Goal: Contribute content: Contribute content

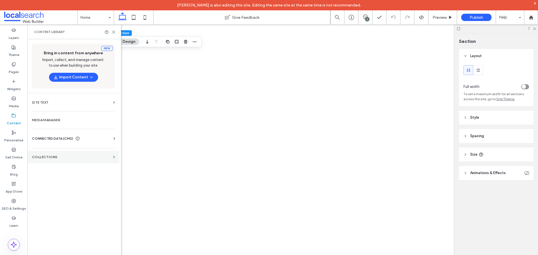
click at [115, 155] on section "Collections" at bounding box center [73, 157] width 92 height 13
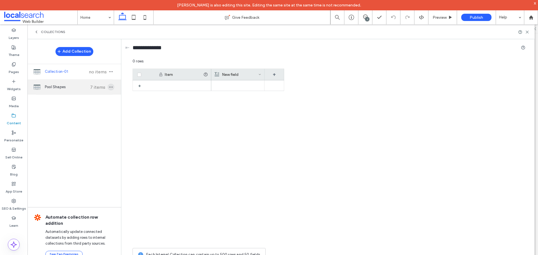
click at [113, 88] on icon "button" at bounding box center [111, 87] width 4 height 4
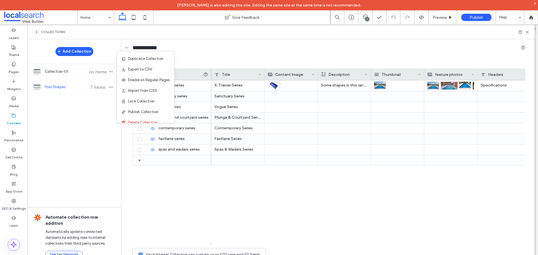
click at [76, 89] on span "Pool Shapes" at bounding box center [66, 87] width 42 height 6
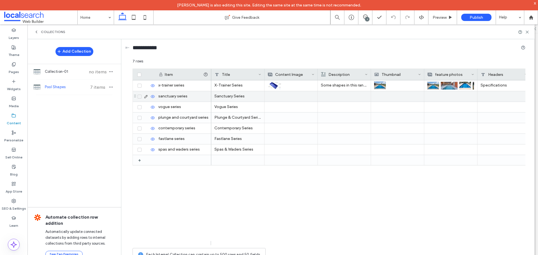
click at [337, 94] on div at bounding box center [344, 96] width 47 height 10
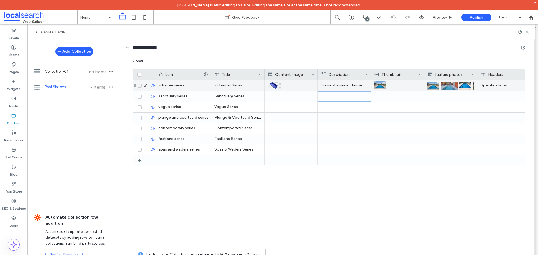
click at [343, 87] on p "Some shapes in this range may differ from the 3D design shown. Please check the…" at bounding box center [344, 85] width 47 height 10
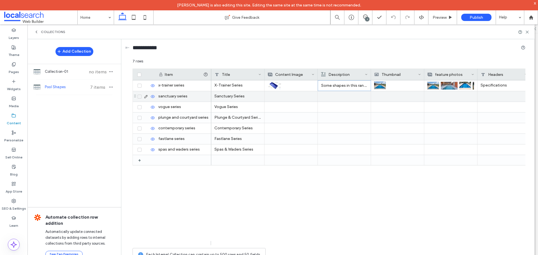
click at [146, 96] on icon at bounding box center [146, 96] width 4 height 4
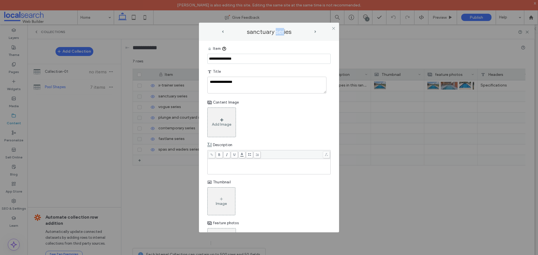
drag, startPoint x: 283, startPoint y: 33, endPoint x: 276, endPoint y: 33, distance: 6.4
click at [276, 33] on label "sanctuary series" at bounding box center [269, 32] width 90 height 8
click at [230, 165] on div "Rich Text Editor" at bounding box center [268, 167] width 121 height 14
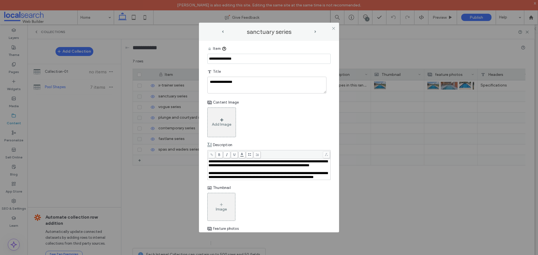
click at [303, 120] on div "Add Image" at bounding box center [268, 123] width 123 height 30
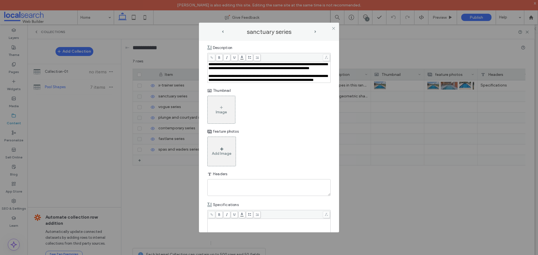
scroll to position [84, 0]
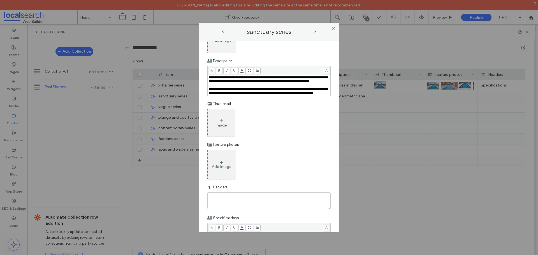
click at [227, 126] on div "Image" at bounding box center [221, 123] width 27 height 26
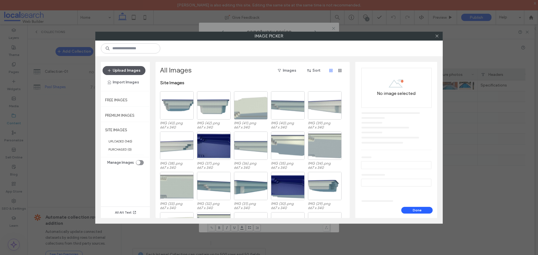
click at [124, 67] on button "Upload Images" at bounding box center [124, 70] width 43 height 9
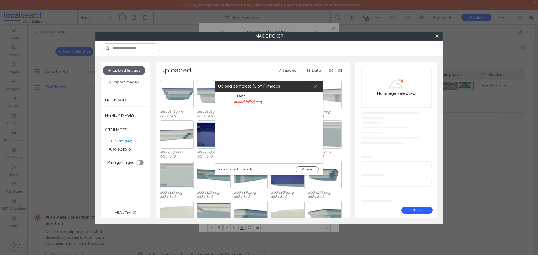
click at [315, 87] on use at bounding box center [315, 86] width 3 height 3
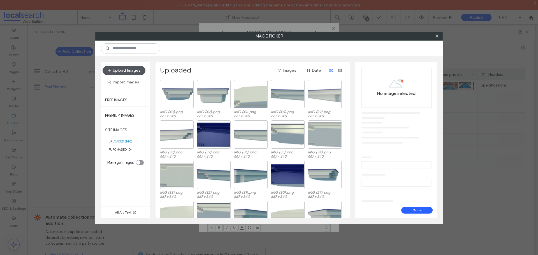
click at [124, 71] on button "Upload Images" at bounding box center [124, 70] width 43 height 9
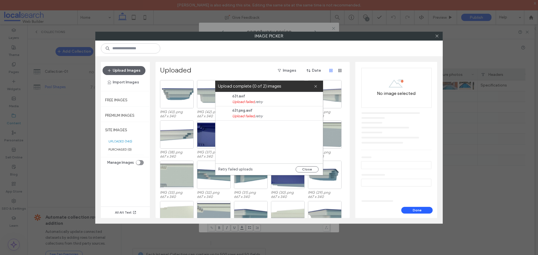
click at [122, 189] on div "All Alt Text" at bounding box center [125, 192] width 49 height 51
click at [315, 87] on icon at bounding box center [316, 87] width 4 height 4
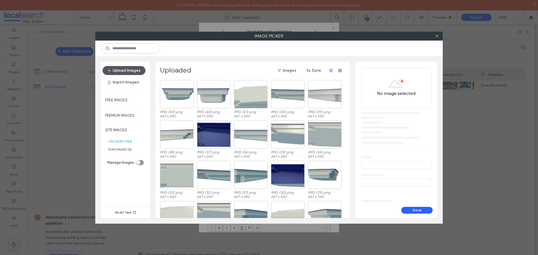
click at [130, 72] on button "Upload Images" at bounding box center [124, 70] width 43 height 9
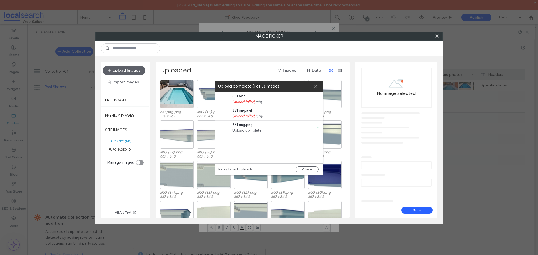
click at [317, 87] on icon at bounding box center [316, 87] width 4 height 4
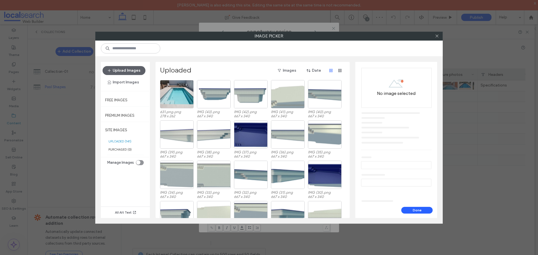
click at [181, 96] on div at bounding box center [177, 94] width 34 height 28
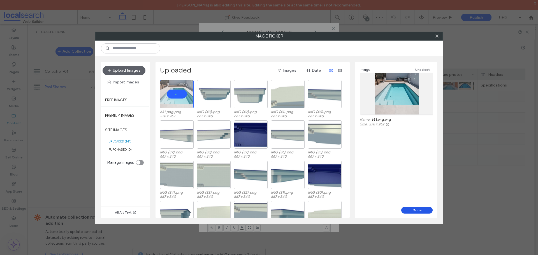
click at [415, 210] on button "Done" at bounding box center [416, 210] width 31 height 7
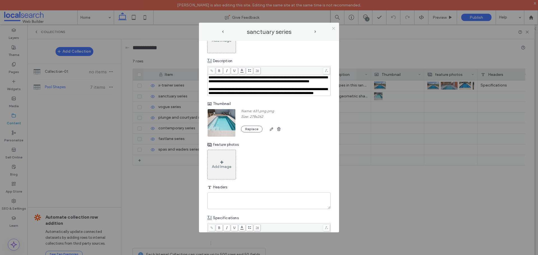
click at [333, 27] on icon at bounding box center [333, 28] width 4 height 4
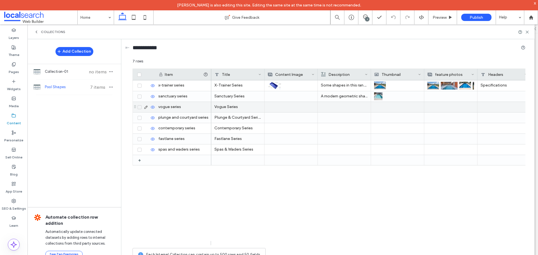
click at [332, 110] on div at bounding box center [344, 107] width 47 height 10
click at [332, 110] on div at bounding box center [344, 107] width 46 height 10
drag, startPoint x: 343, startPoint y: 105, endPoint x: 195, endPoint y: 116, distance: 148.0
click at [343, 105] on div at bounding box center [344, 107] width 47 height 10
click at [145, 108] on icon at bounding box center [146, 107] width 4 height 4
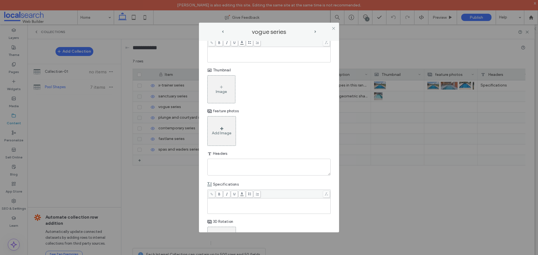
scroll to position [28, 0]
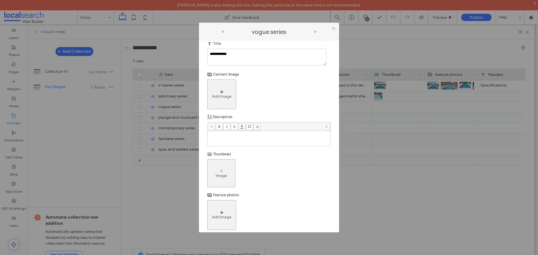
click at [238, 139] on div "Rich Text Editor" at bounding box center [268, 139] width 121 height 14
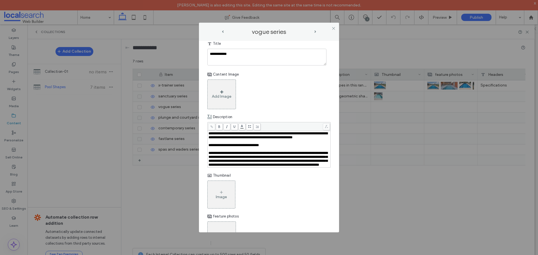
click at [274, 147] on div "**********" at bounding box center [268, 145] width 121 height 4
drag, startPoint x: 274, startPoint y: 150, endPoint x: 208, endPoint y: 151, distance: 66.4
click at [208, 151] on div "**********" at bounding box center [269, 149] width 123 height 36
click at [309, 94] on div "Add Image" at bounding box center [268, 95] width 123 height 30
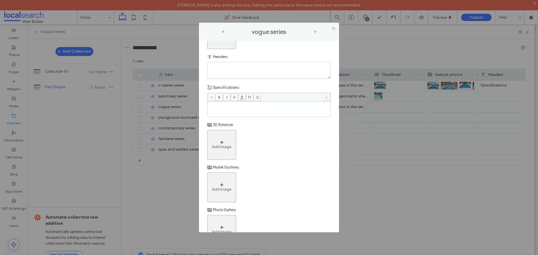
scroll to position [168, 0]
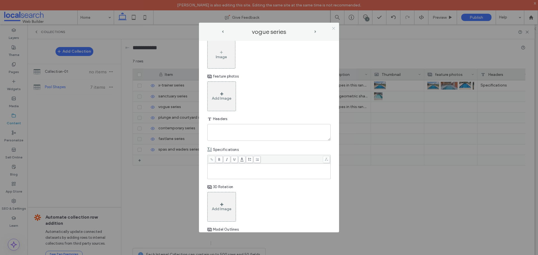
click at [332, 28] on icon at bounding box center [333, 28] width 4 height 4
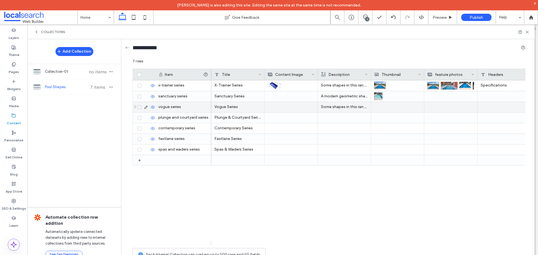
click at [145, 108] on use at bounding box center [145, 107] width 3 height 3
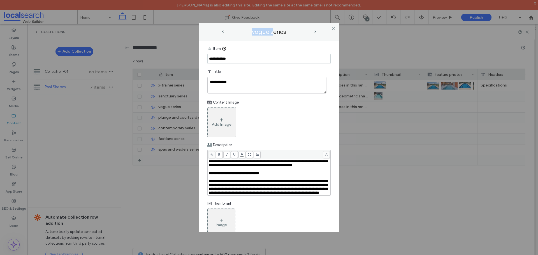
drag, startPoint x: 209, startPoint y: 29, endPoint x: 274, endPoint y: 31, distance: 65.8
click at [274, 31] on div "vogue series" at bounding box center [268, 31] width 129 height 7
click at [225, 122] on div "Add Image" at bounding box center [222, 124] width 20 height 5
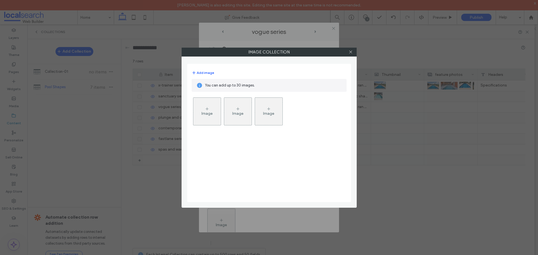
click at [209, 111] on div "Image" at bounding box center [206, 113] width 11 height 5
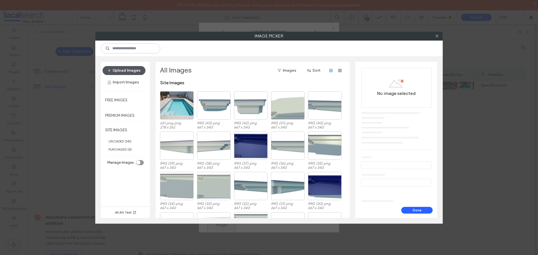
click at [129, 70] on button "Upload Images" at bounding box center [124, 70] width 43 height 9
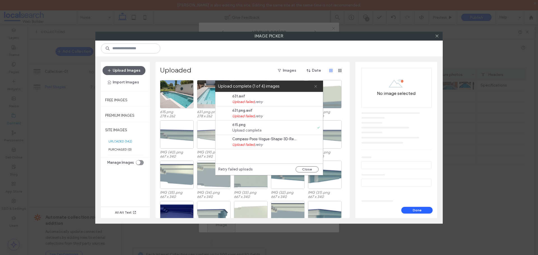
click at [314, 85] on use at bounding box center [315, 86] width 3 height 3
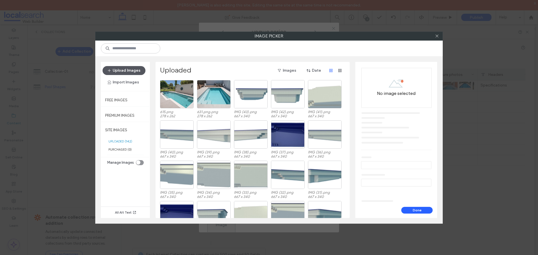
click at [127, 69] on button "Upload Images" at bounding box center [124, 70] width 43 height 9
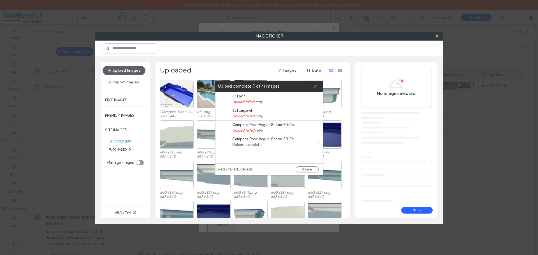
click at [314, 87] on icon at bounding box center [316, 87] width 4 height 4
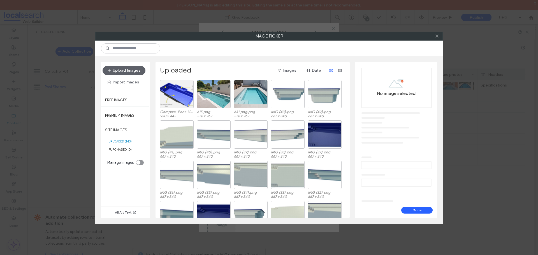
click at [436, 38] on span at bounding box center [437, 36] width 4 height 8
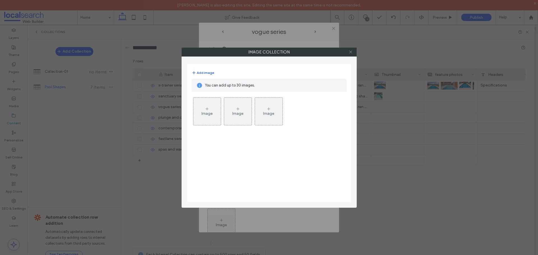
click at [351, 50] on icon at bounding box center [350, 52] width 4 height 4
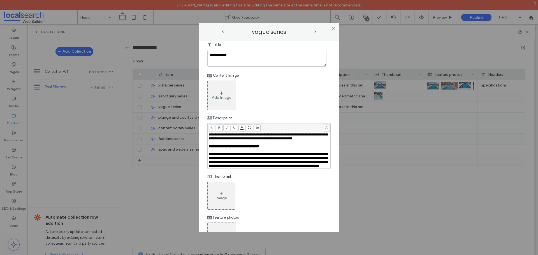
scroll to position [56, 0]
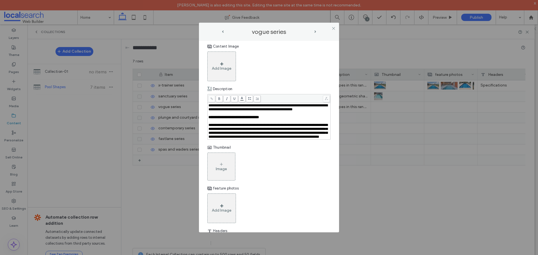
click at [219, 171] on div "Image" at bounding box center [221, 169] width 11 height 5
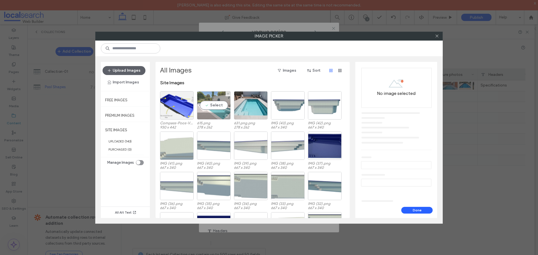
click at [216, 98] on div "Select" at bounding box center [214, 105] width 34 height 28
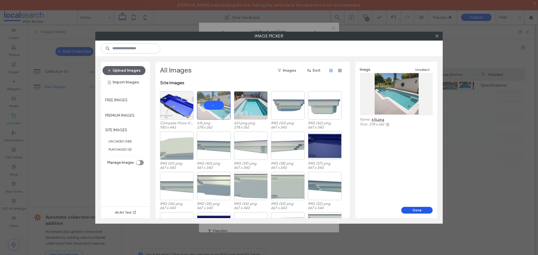
click at [411, 209] on button "Done" at bounding box center [416, 210] width 31 height 7
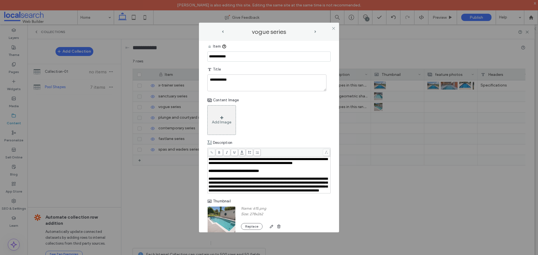
scroll to position [0, 0]
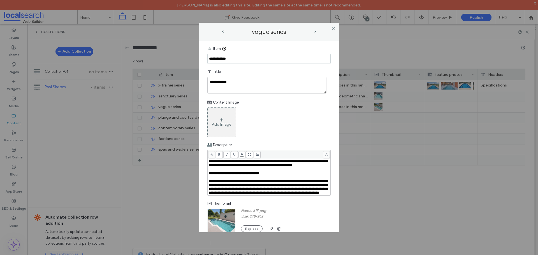
click at [225, 117] on div "Add Image" at bounding box center [221, 123] width 29 height 30
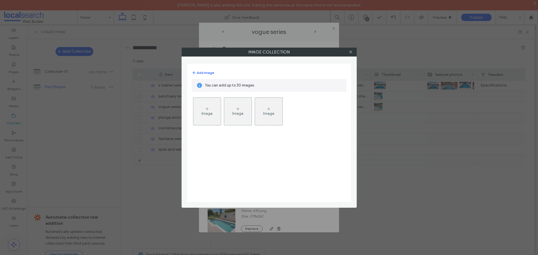
click at [207, 114] on div "Image" at bounding box center [206, 113] width 11 height 5
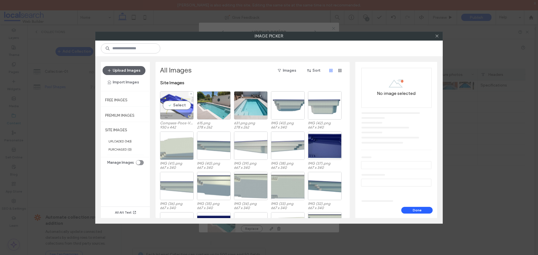
click at [172, 108] on div "Select" at bounding box center [177, 105] width 34 height 28
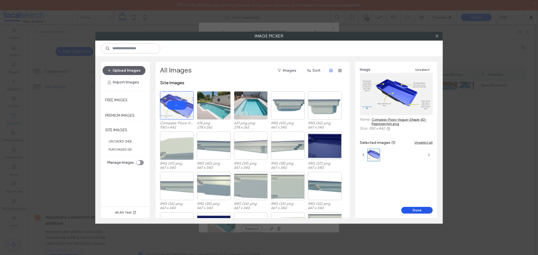
click at [411, 209] on button "Done" at bounding box center [416, 210] width 31 height 7
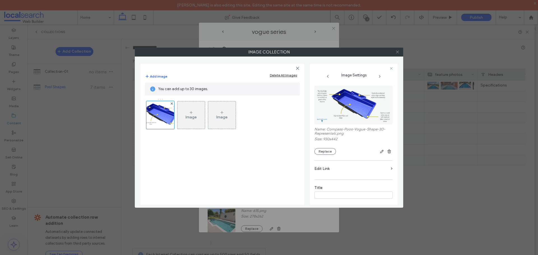
click at [397, 52] on icon at bounding box center [397, 52] width 4 height 4
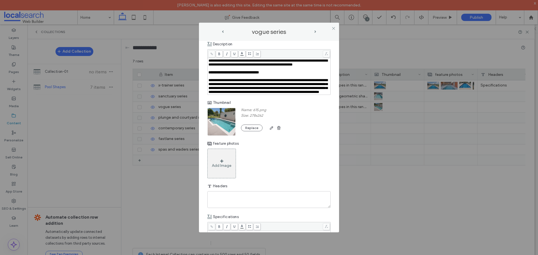
scroll to position [112, 0]
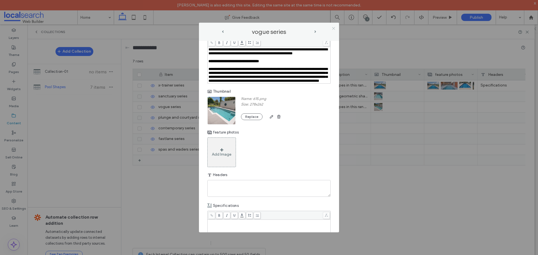
click at [334, 27] on icon at bounding box center [333, 28] width 4 height 4
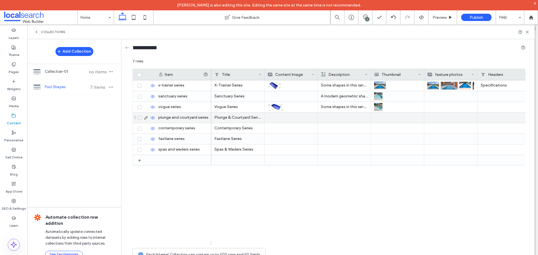
click at [278, 117] on div at bounding box center [290, 118] width 47 height 10
click at [335, 117] on div at bounding box center [344, 118] width 47 height 10
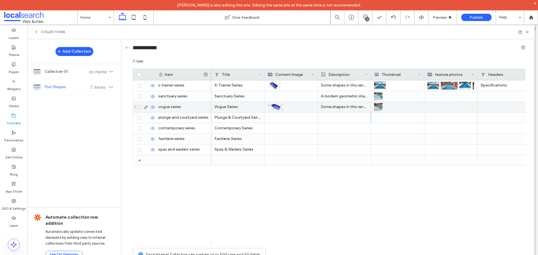
click at [341, 108] on p "Some shapes in this range may differ from the 3D design shown. Please check the…" at bounding box center [344, 107] width 47 height 10
click at [147, 109] on icon at bounding box center [146, 107] width 4 height 4
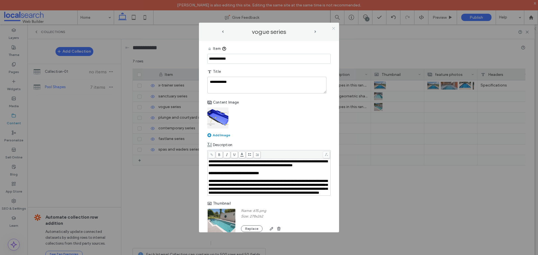
click at [331, 26] on icon at bounding box center [333, 28] width 4 height 4
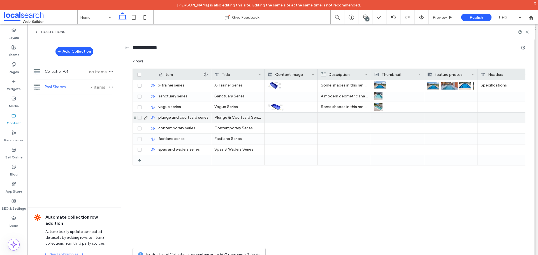
click at [327, 118] on div at bounding box center [344, 118] width 47 height 10
click at [146, 118] on icon at bounding box center [146, 118] width 4 height 4
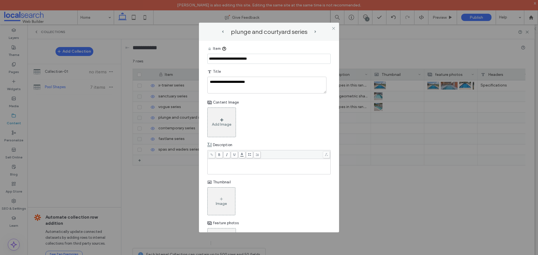
click at [244, 166] on div "Rich Text Editor" at bounding box center [268, 167] width 121 height 14
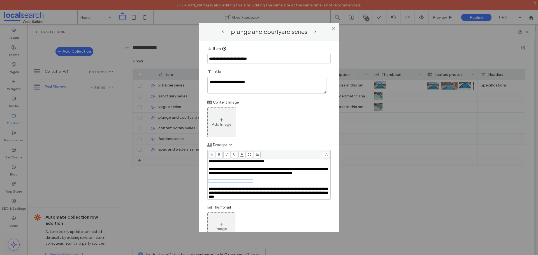
drag, startPoint x: 268, startPoint y: 188, endPoint x: 211, endPoint y: 186, distance: 57.7
click at [208, 183] on div "**********" at bounding box center [268, 181] width 121 height 4
click at [333, 30] on icon at bounding box center [333, 28] width 4 height 4
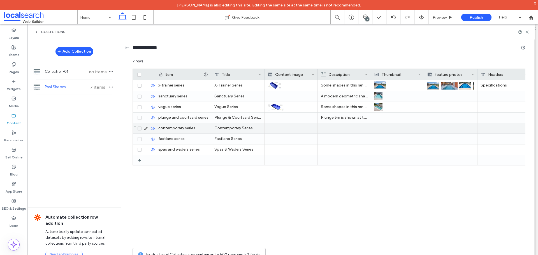
click at [146, 128] on icon at bounding box center [146, 128] width 4 height 4
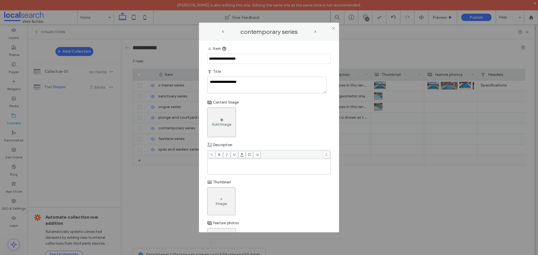
click at [229, 168] on div "Rich Text Editor" at bounding box center [268, 167] width 121 height 14
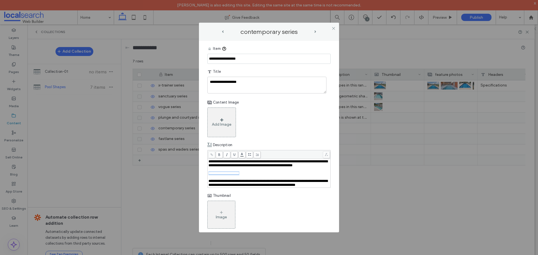
drag, startPoint x: 246, startPoint y: 179, endPoint x: 199, endPoint y: 178, distance: 47.1
click at [199, 178] on div "**********" at bounding box center [269, 136] width 140 height 191
click at [333, 28] on icon at bounding box center [333, 28] width 4 height 4
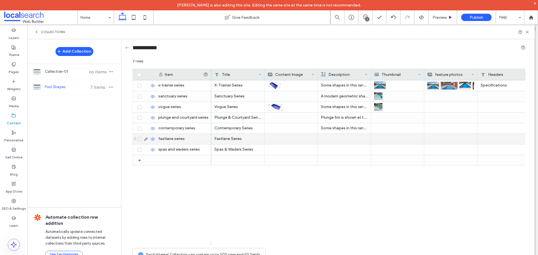
click at [146, 140] on icon at bounding box center [146, 139] width 4 height 4
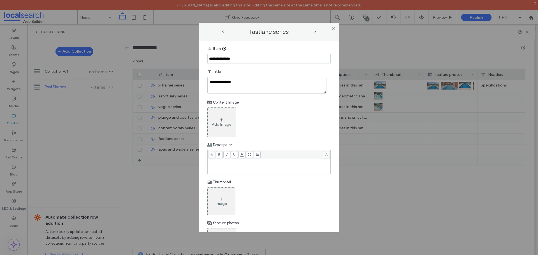
click at [234, 163] on div "Rich Text Editor" at bounding box center [268, 162] width 121 height 4
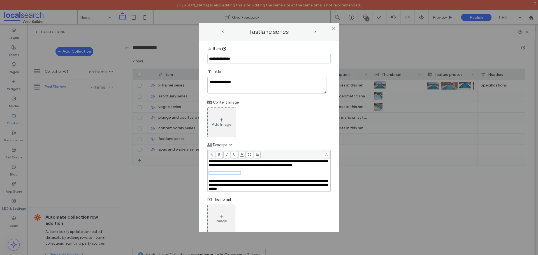
drag, startPoint x: 253, startPoint y: 178, endPoint x: 206, endPoint y: 177, distance: 46.8
click at [206, 177] on div "**********" at bounding box center [269, 136] width 140 height 191
click at [315, 134] on div "Add Image" at bounding box center [268, 123] width 123 height 30
click at [332, 28] on icon at bounding box center [333, 28] width 4 height 4
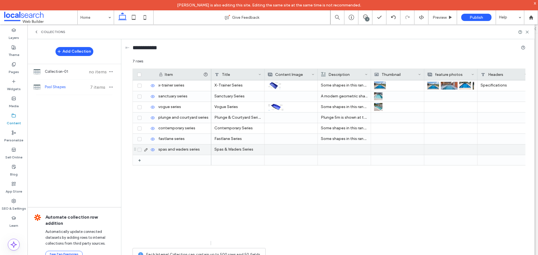
click at [145, 152] on icon at bounding box center [146, 150] width 4 height 4
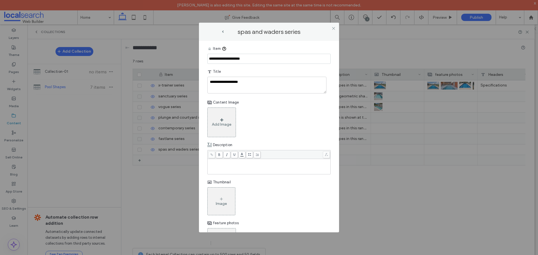
click at [261, 161] on div "Rich Text Editor" at bounding box center [268, 162] width 121 height 4
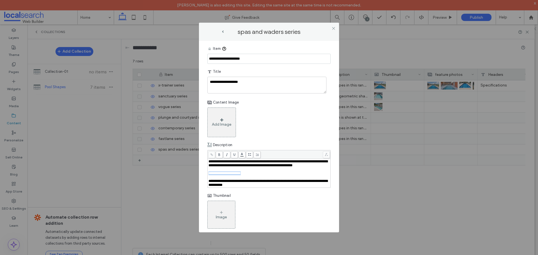
drag, startPoint x: 255, startPoint y: 180, endPoint x: 207, endPoint y: 178, distance: 47.4
click at [207, 178] on div "**********" at bounding box center [268, 169] width 123 height 38
click at [276, 128] on div "Add Image" at bounding box center [268, 123] width 123 height 30
click at [332, 28] on icon at bounding box center [333, 28] width 4 height 4
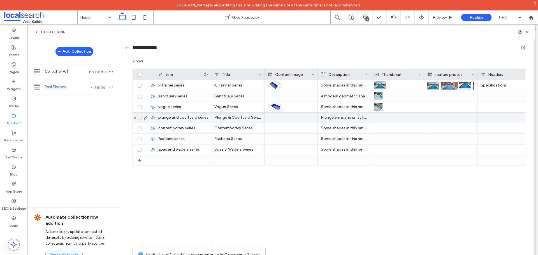
click at [281, 117] on div at bounding box center [290, 118] width 47 height 10
click at [146, 119] on icon at bounding box center [146, 118] width 4 height 4
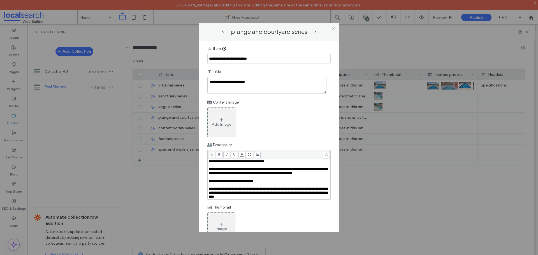
click at [333, 30] on icon at bounding box center [333, 28] width 4 height 4
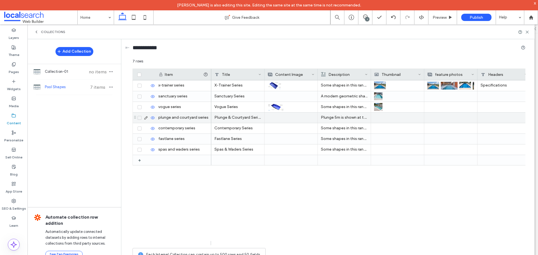
click at [146, 118] on icon at bounding box center [146, 118] width 4 height 4
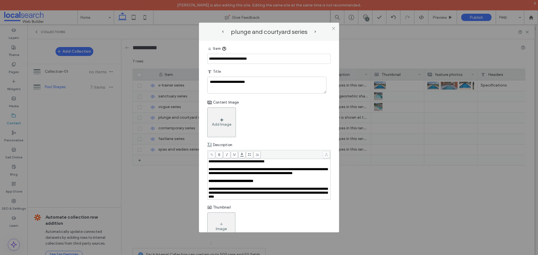
click at [217, 122] on div "Add Image" at bounding box center [222, 124] width 20 height 5
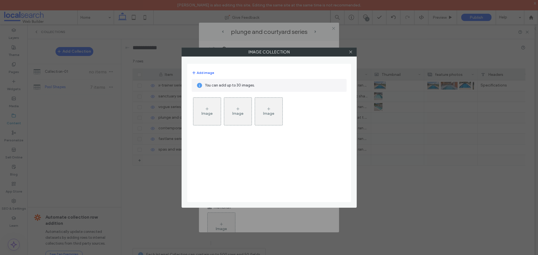
click at [212, 113] on div "Image" at bounding box center [206, 113] width 11 height 5
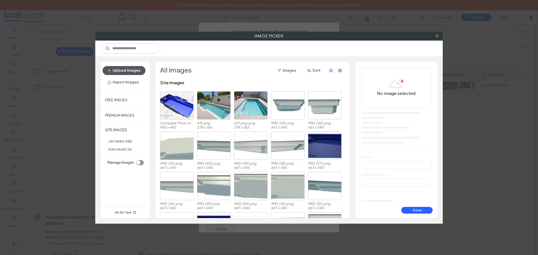
click at [127, 68] on button "Upload Images" at bounding box center [124, 70] width 43 height 9
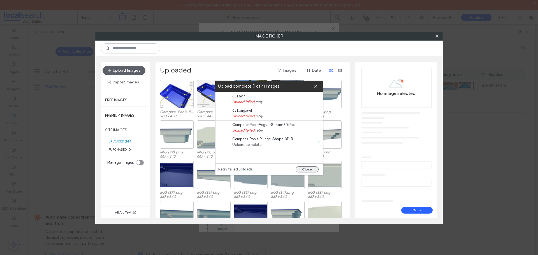
click at [302, 170] on button "Close" at bounding box center [306, 169] width 23 height 6
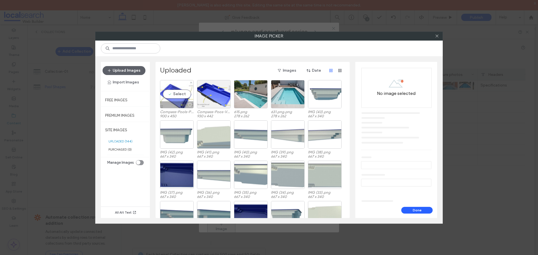
click at [178, 97] on div "Select" at bounding box center [177, 94] width 34 height 28
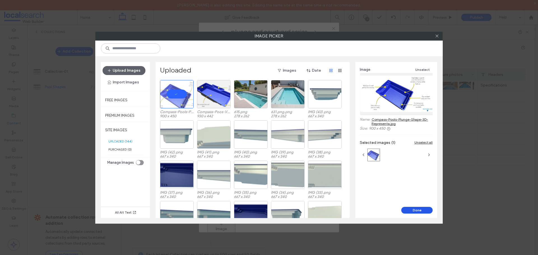
click at [407, 213] on button "Done" at bounding box center [416, 210] width 31 height 7
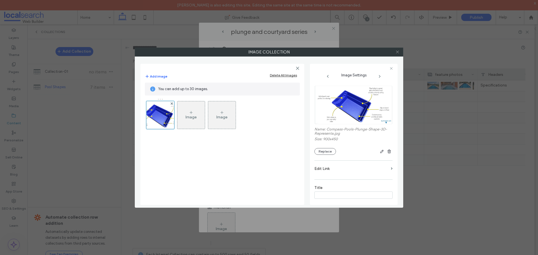
click at [398, 52] on icon at bounding box center [397, 52] width 4 height 4
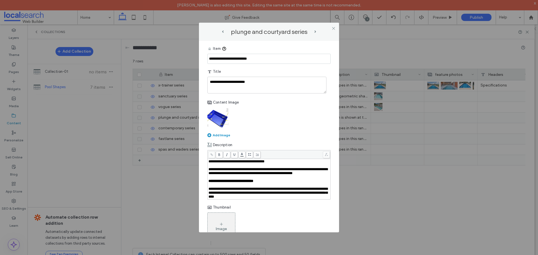
click at [220, 117] on img at bounding box center [217, 118] width 21 height 21
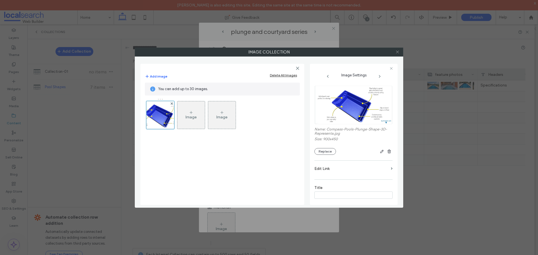
click at [395, 51] on icon at bounding box center [397, 52] width 4 height 4
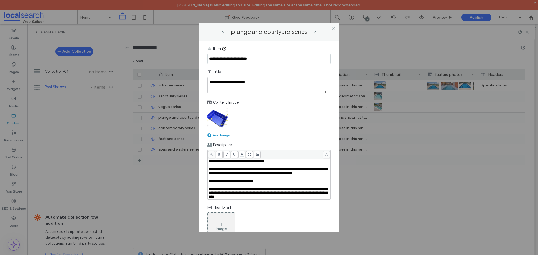
click at [332, 28] on icon at bounding box center [333, 28] width 4 height 4
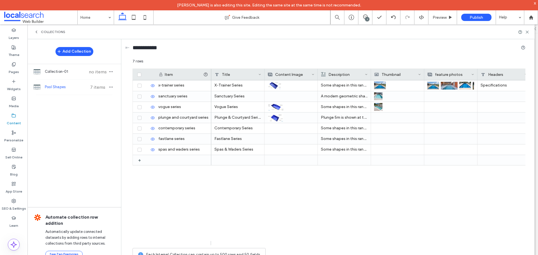
click at [483, 215] on div "X-Trainer Series Some shapes in this range may differ from the 3D design shown.…" at bounding box center [368, 162] width 314 height 165
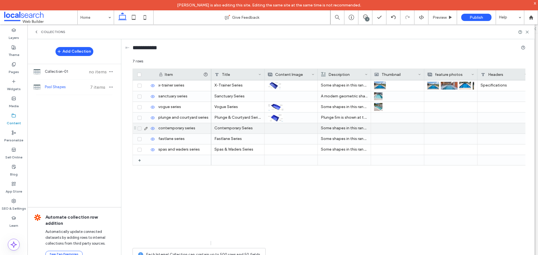
click at [145, 128] on icon at bounding box center [146, 128] width 4 height 4
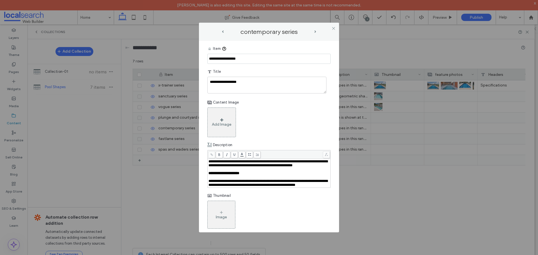
click at [223, 127] on div "Add Image" at bounding box center [221, 123] width 29 height 30
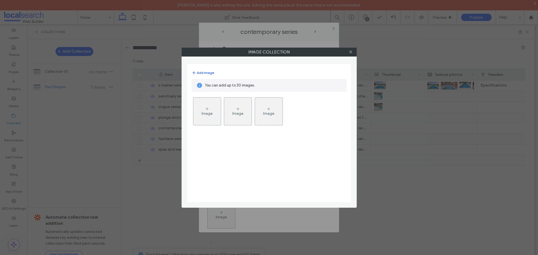
click at [211, 111] on div "Image" at bounding box center [206, 113] width 11 height 5
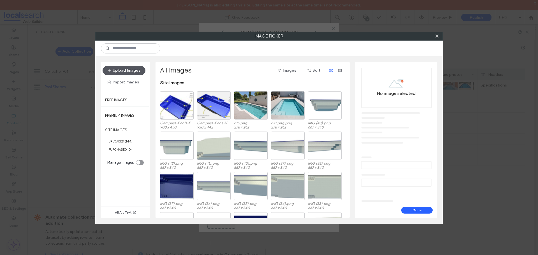
click at [127, 72] on button "Upload Images" at bounding box center [124, 70] width 43 height 9
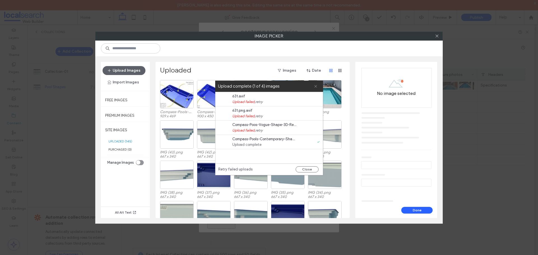
click at [315, 87] on icon at bounding box center [316, 87] width 4 height 4
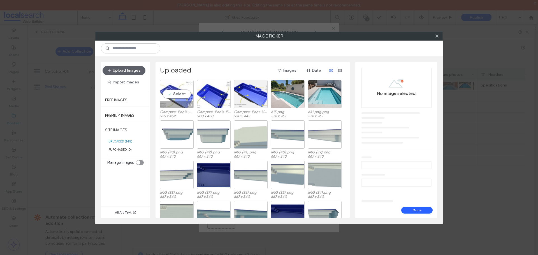
click at [180, 97] on div "Select" at bounding box center [177, 94] width 34 height 28
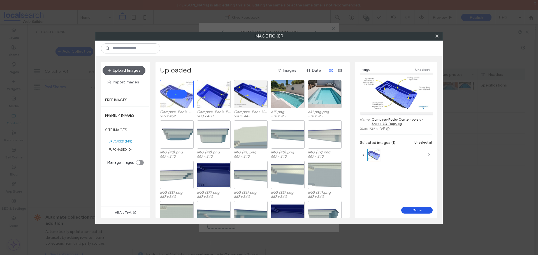
click at [415, 210] on button "Done" at bounding box center [416, 210] width 31 height 7
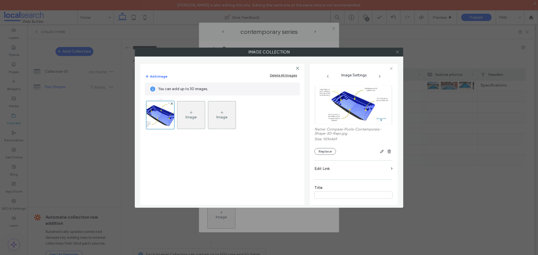
click at [395, 52] on icon at bounding box center [397, 52] width 4 height 4
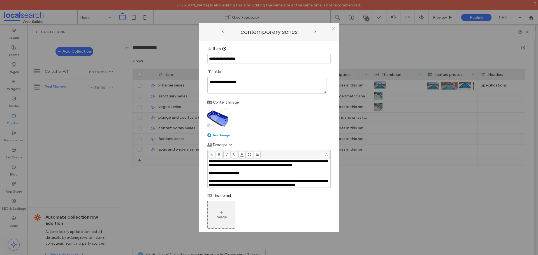
click at [334, 28] on use at bounding box center [333, 28] width 3 height 3
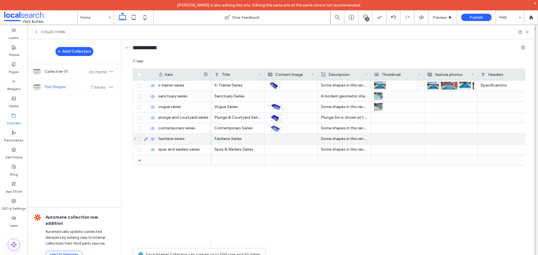
click at [285, 140] on div at bounding box center [290, 139] width 47 height 10
click at [144, 139] on icon at bounding box center [146, 139] width 4 height 4
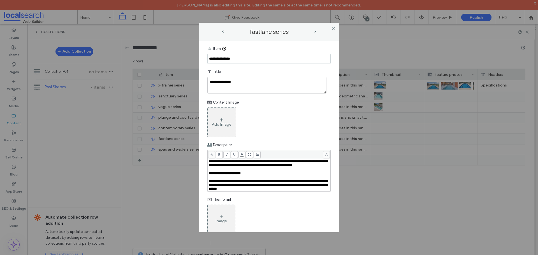
click at [219, 118] on div "Add Image" at bounding box center [221, 123] width 29 height 30
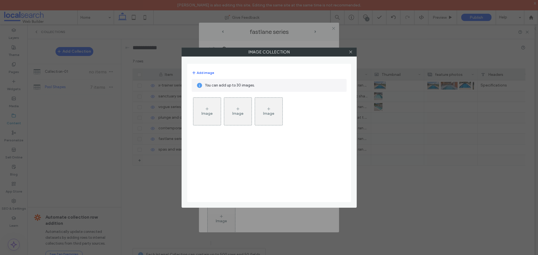
click at [208, 114] on div "Image" at bounding box center [206, 113] width 11 height 5
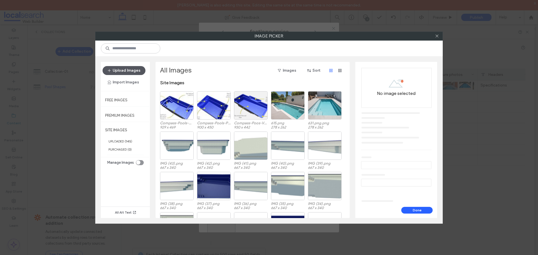
click at [133, 68] on button "Upload Images" at bounding box center [124, 70] width 43 height 9
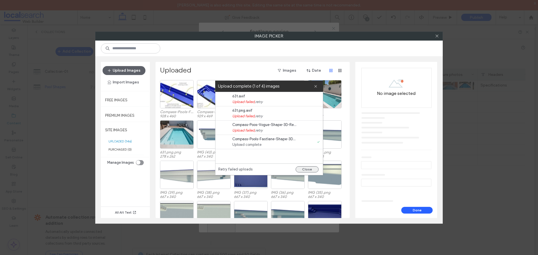
click at [311, 168] on button "Close" at bounding box center [306, 169] width 23 height 6
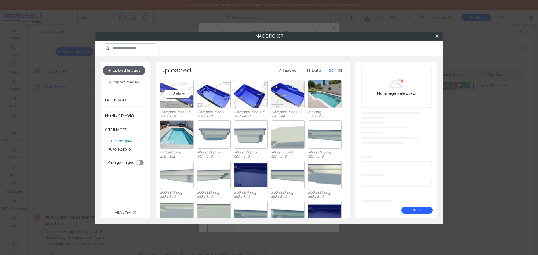
click at [171, 87] on div "Select" at bounding box center [177, 94] width 34 height 28
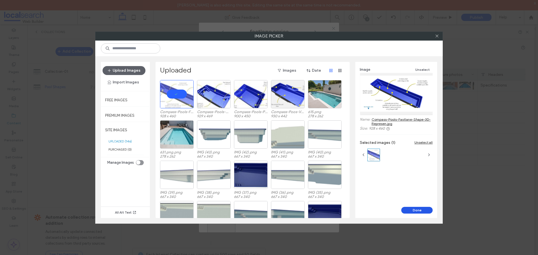
click at [412, 207] on button "Done" at bounding box center [416, 210] width 31 height 7
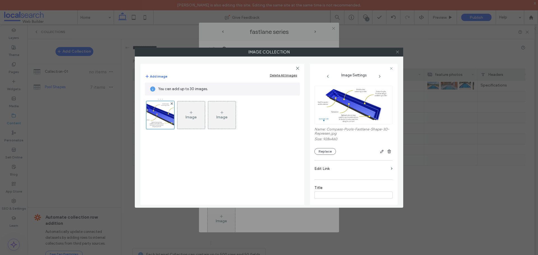
click at [399, 50] on span at bounding box center [397, 52] width 4 height 8
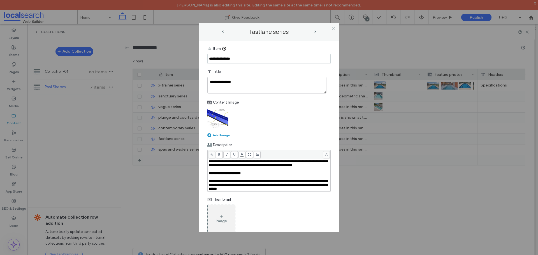
click at [332, 27] on use at bounding box center [333, 28] width 3 height 3
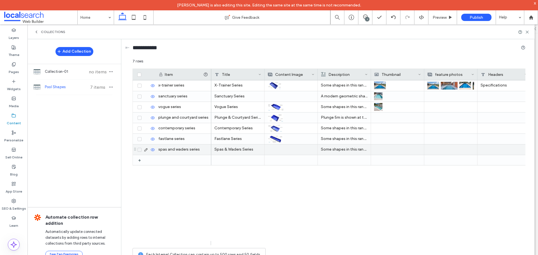
click at [281, 148] on div at bounding box center [290, 150] width 47 height 10
